Goal: Transaction & Acquisition: Download file/media

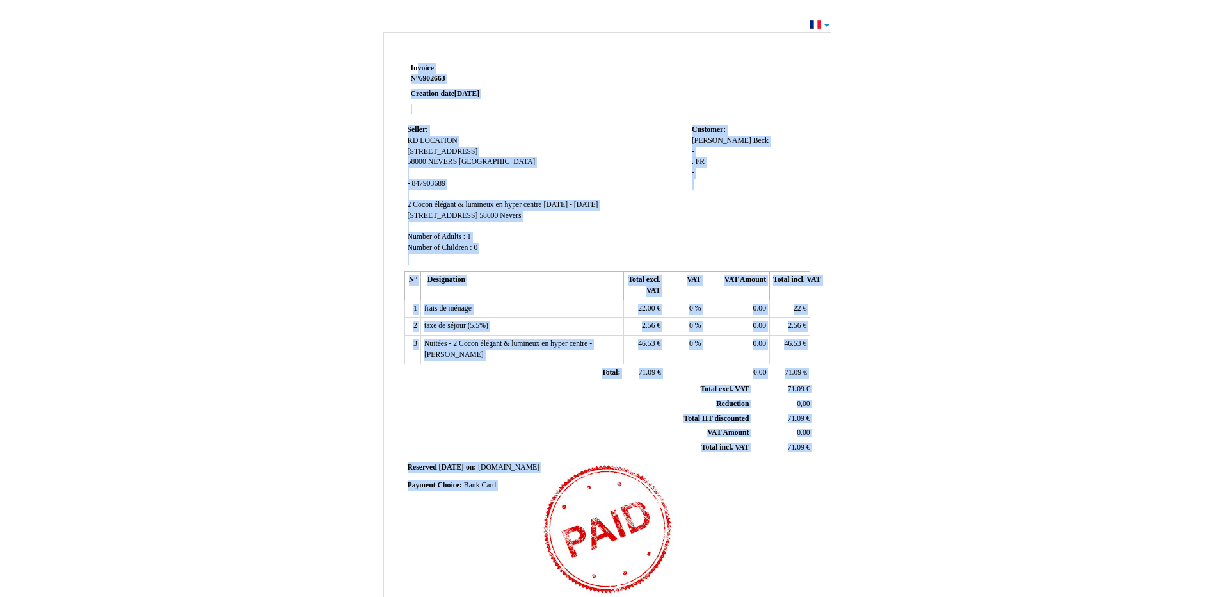
drag, startPoint x: 411, startPoint y: 66, endPoint x: 638, endPoint y: 577, distance: 558.9
click at [638, 577] on div "Invoice Invoice N° 6902663 6902663 Creation date 06 October 2025 Seller: Seller…" at bounding box center [607, 362] width 410 height 605
click at [704, 237] on td "Customer: Customer: david david Beck Beck - . . FR FR -" at bounding box center [750, 195] width 122 height 146
click at [716, 236] on td "Customer: Customer: david david Beck Beck - . . FR FR -" at bounding box center [750, 195] width 122 height 146
click at [1067, 264] on div "Invoice Invoice N° 6902663 6902663 Creation date 06 October 2025 Seller: Seller…" at bounding box center [607, 384] width 1214 height 737
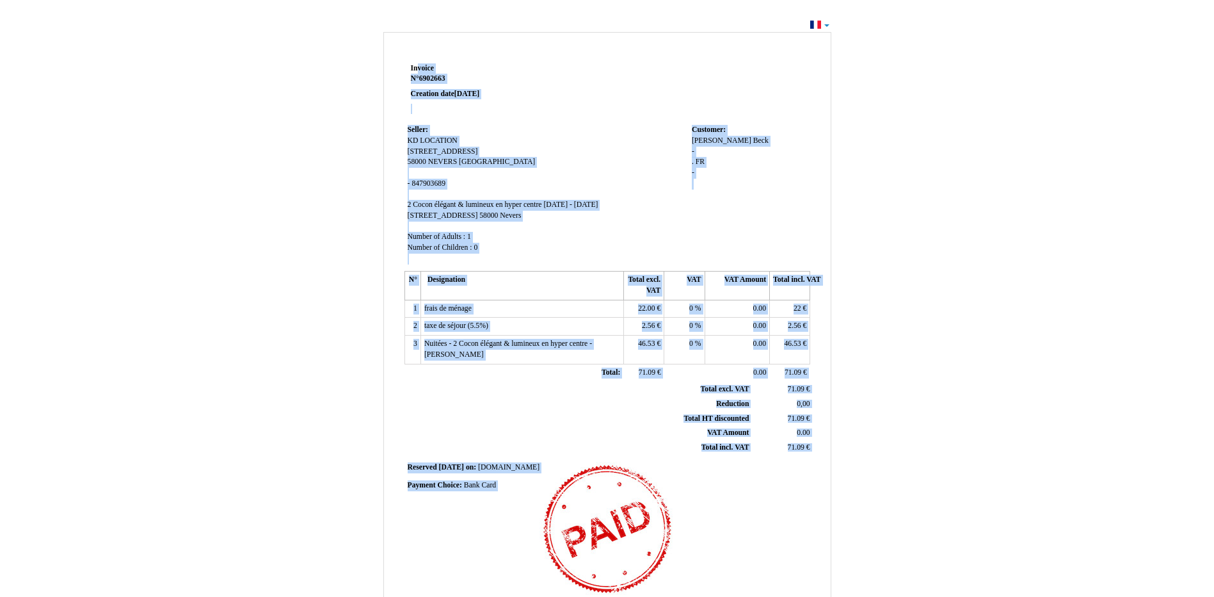
click at [1067, 259] on div "Invoice Invoice N° 6902663 6902663 Creation date 06 October 2025 Seller: Seller…" at bounding box center [607, 384] width 1214 height 737
click at [269, 216] on div "Invoice Invoice N° 6902663 6902663 Creation date 06 October 2025 Seller: Seller…" at bounding box center [607, 390] width 749 height 723
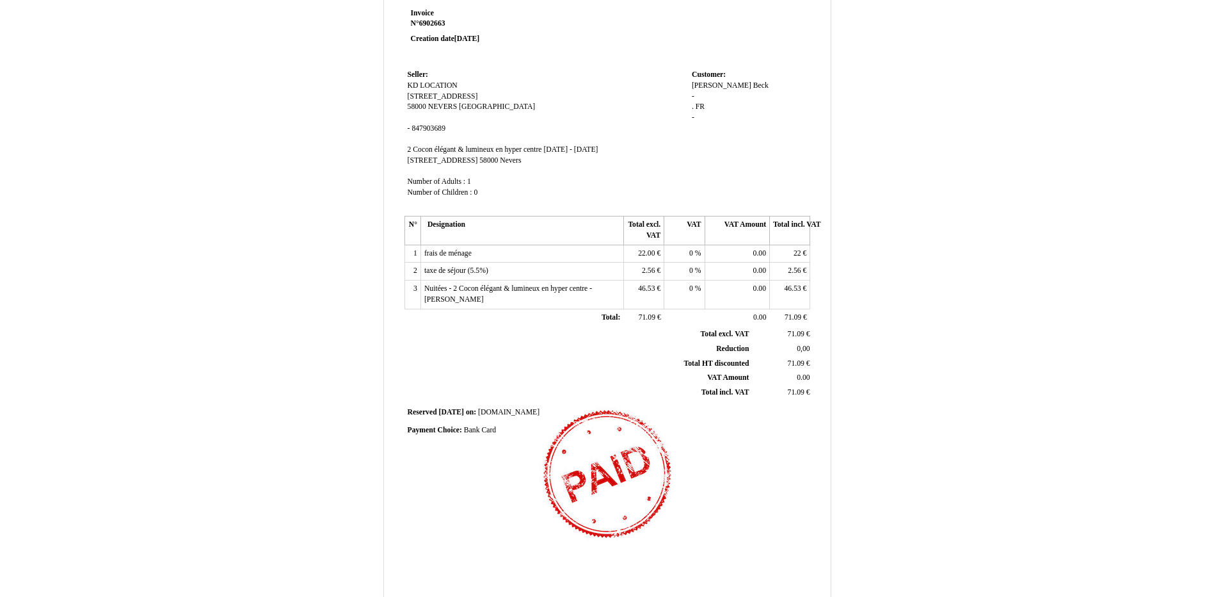
scroll to position [156, 0]
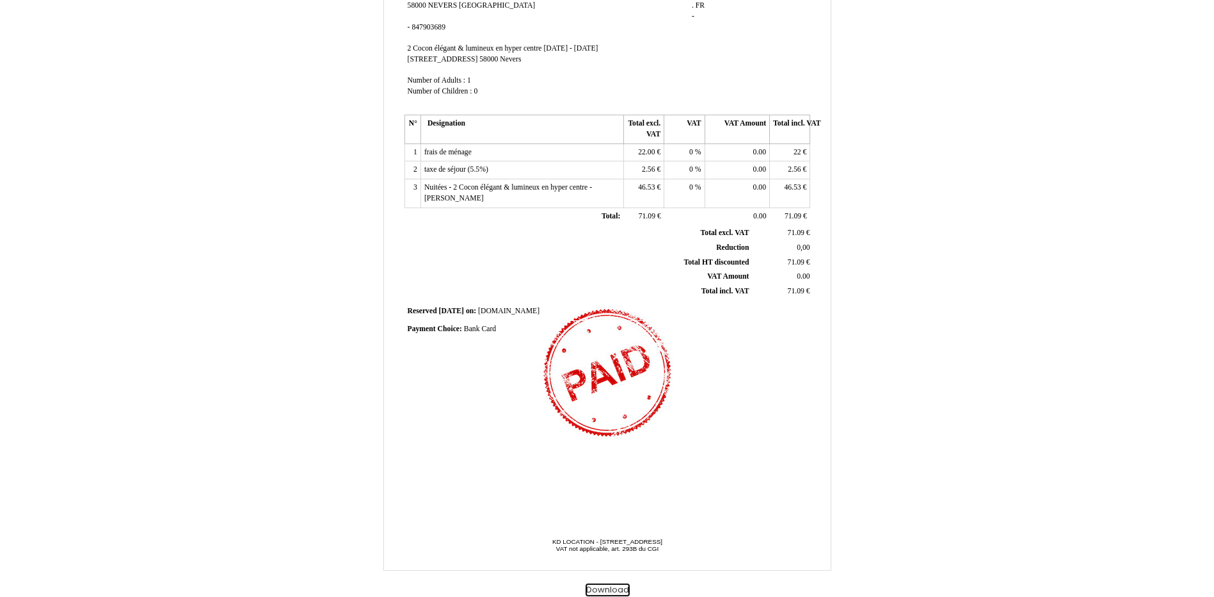
click at [614, 588] on button "Download" at bounding box center [608, 589] width 44 height 13
